Goal: Task Accomplishment & Management: Manage account settings

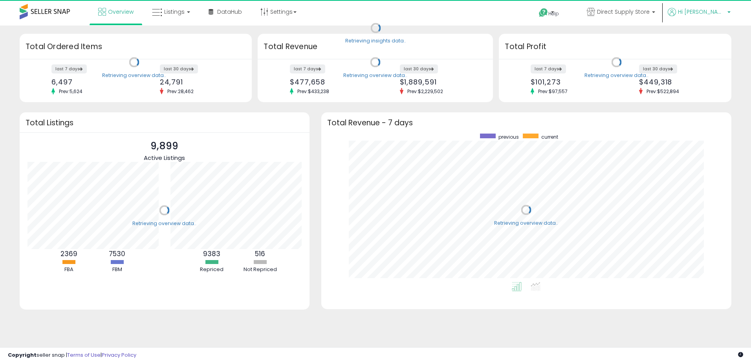
scroll to position [149, 394]
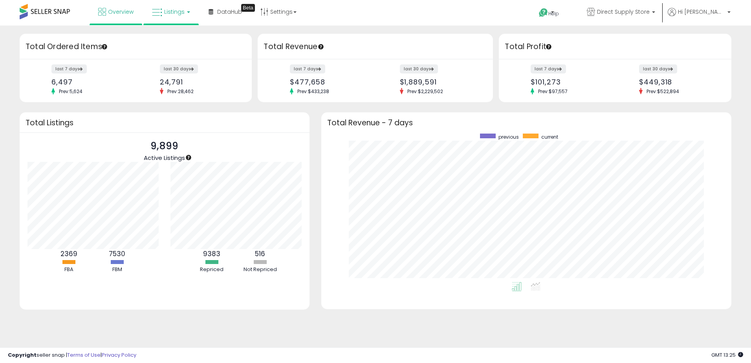
click at [165, 14] on span "Listings" at bounding box center [174, 12] width 20 height 8
click at [169, 41] on icon at bounding box center [177, 39] width 34 height 10
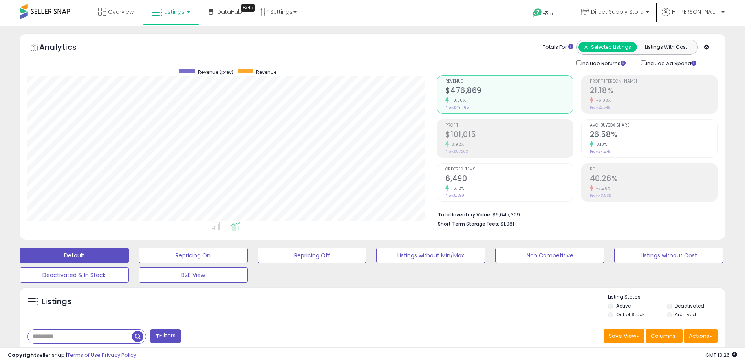
scroll to position [161, 410]
click at [44, 337] on input "text" at bounding box center [80, 337] width 104 height 14
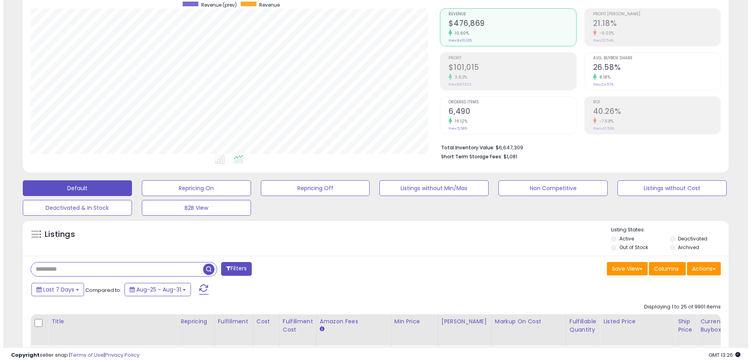
scroll to position [118, 0]
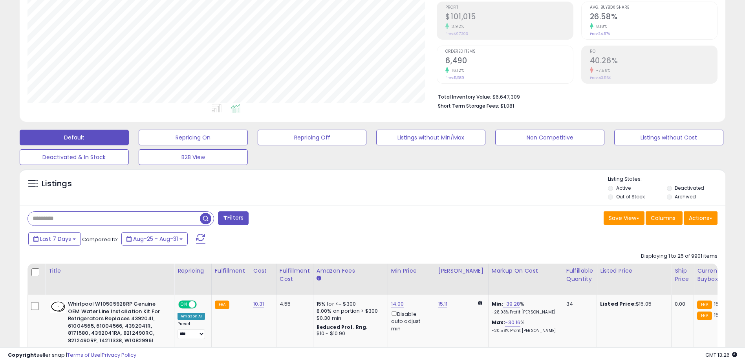
click at [105, 218] on input "text" at bounding box center [114, 219] width 172 height 14
type input "**********"
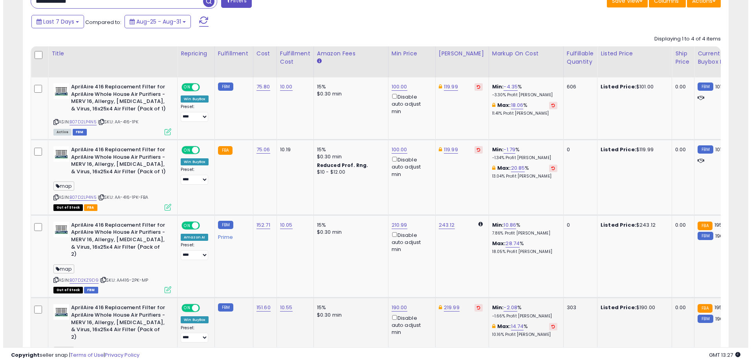
scroll to position [326, 0]
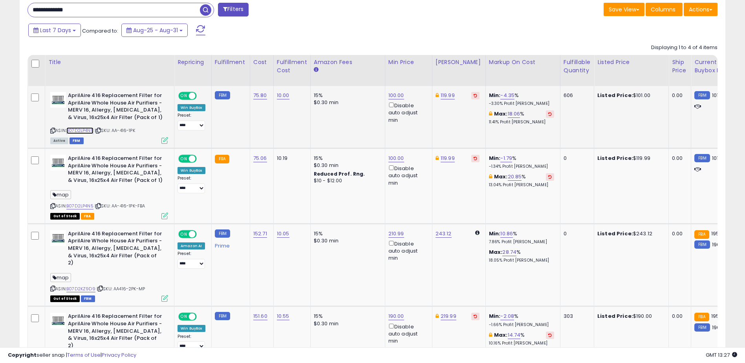
click at [82, 130] on link "B07D2LP4N5" at bounding box center [79, 130] width 27 height 7
click at [165, 141] on icon at bounding box center [164, 140] width 7 height 7
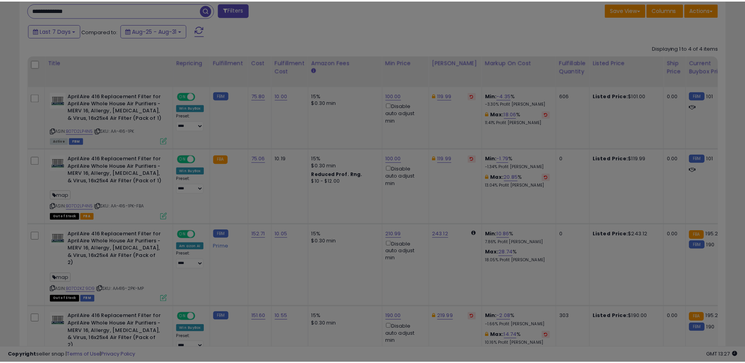
scroll to position [161, 413]
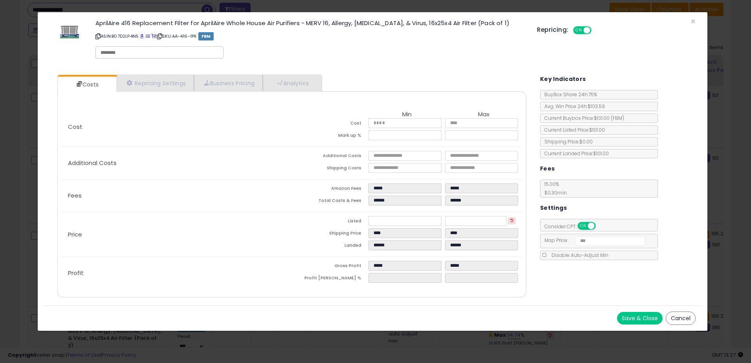
click at [677, 313] on button "Cancel" at bounding box center [681, 318] width 30 height 13
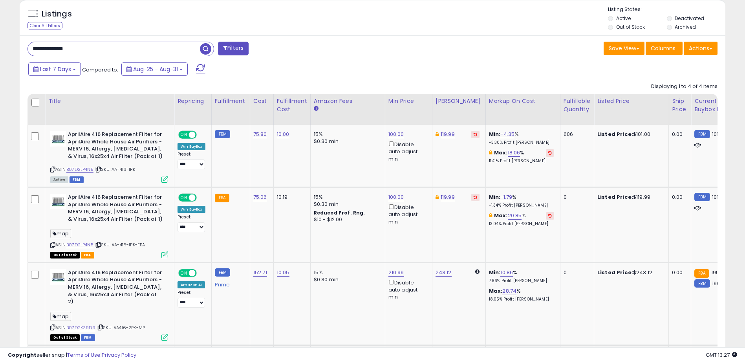
scroll to position [287, 0]
click at [101, 168] on icon at bounding box center [98, 170] width 5 height 4
